Goal: Check status: Check status

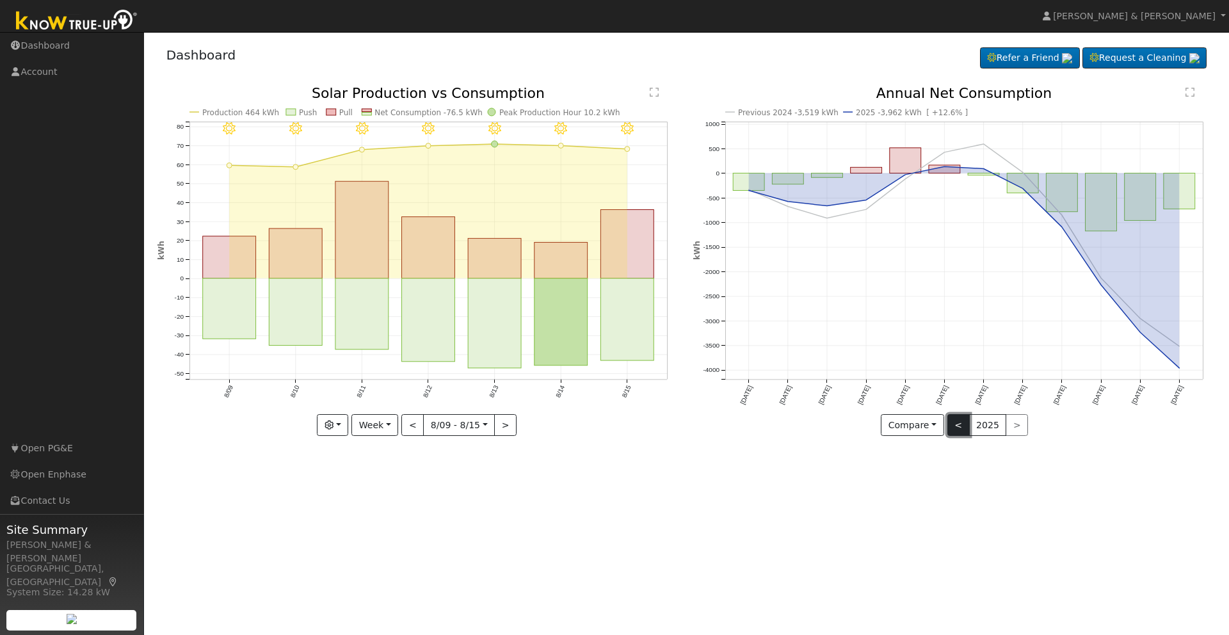
click at [957, 427] on button "<" at bounding box center [958, 425] width 22 height 22
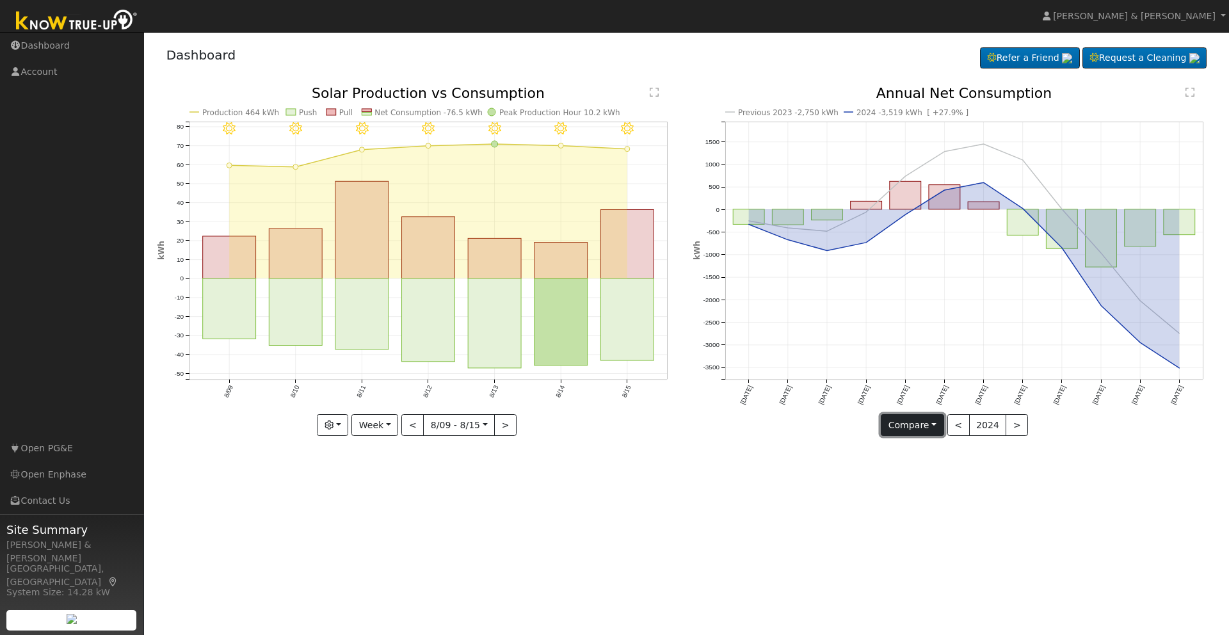
click at [934, 427] on button "Compare" at bounding box center [911, 425] width 63 height 22
click at [922, 466] on link "Current Year" at bounding box center [931, 470] width 100 height 18
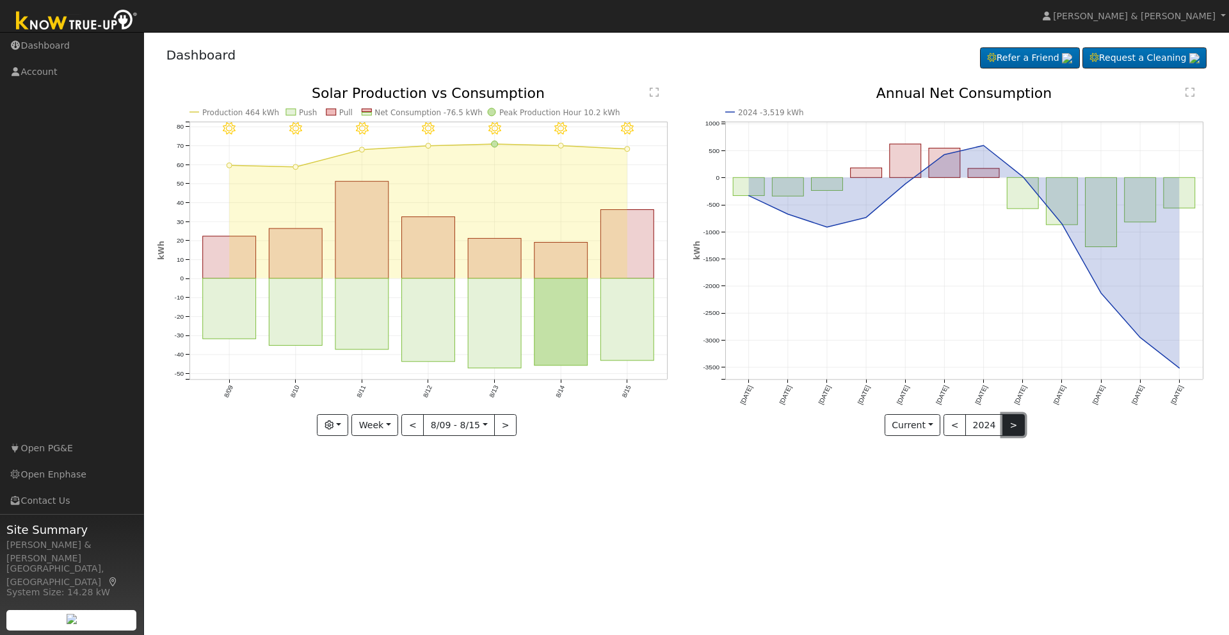
click at [1010, 422] on button ">" at bounding box center [1013, 425] width 22 height 22
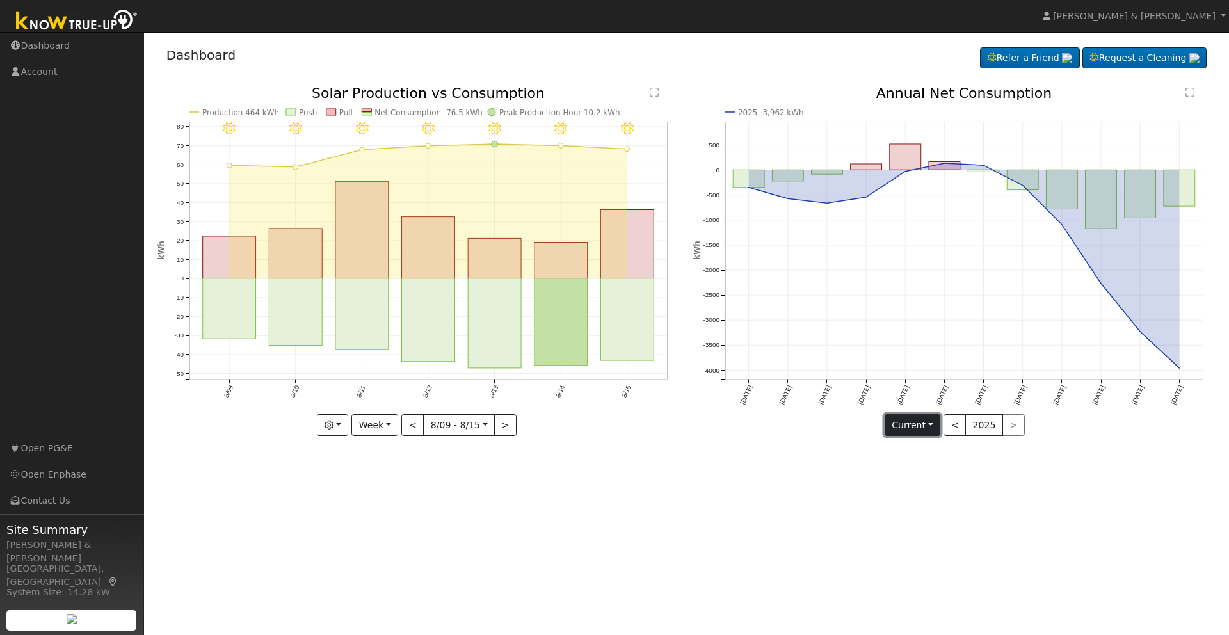
click at [936, 425] on button "Current" at bounding box center [912, 425] width 56 height 22
click at [926, 448] on link "Compare Previous" at bounding box center [935, 451] width 100 height 18
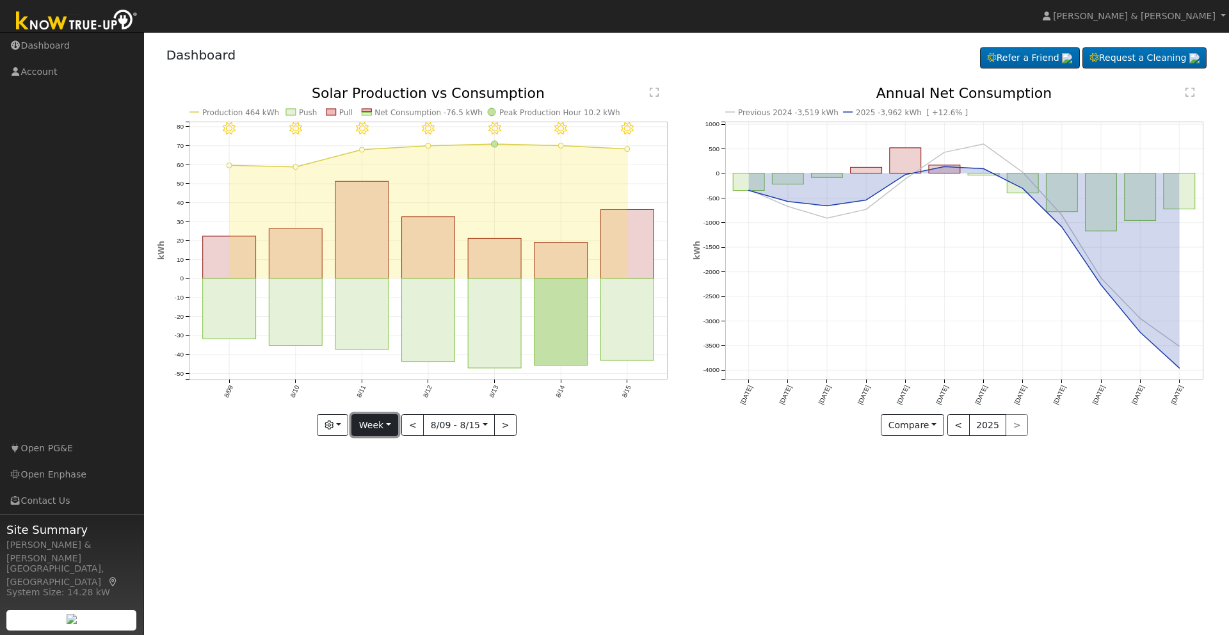
click at [395, 422] on button "Week" at bounding box center [374, 425] width 47 height 22
click at [393, 488] on link "Month" at bounding box center [396, 488] width 89 height 18
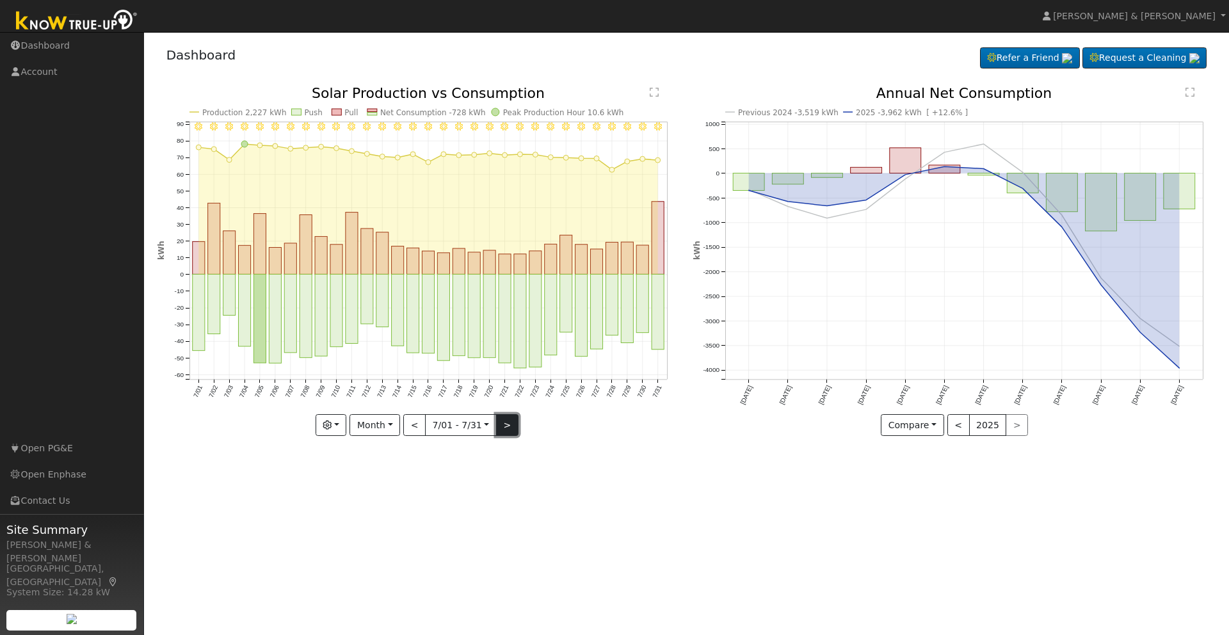
click at [507, 426] on button ">" at bounding box center [507, 425] width 22 height 22
type input "[DATE]"
